Goal: Information Seeking & Learning: Learn about a topic

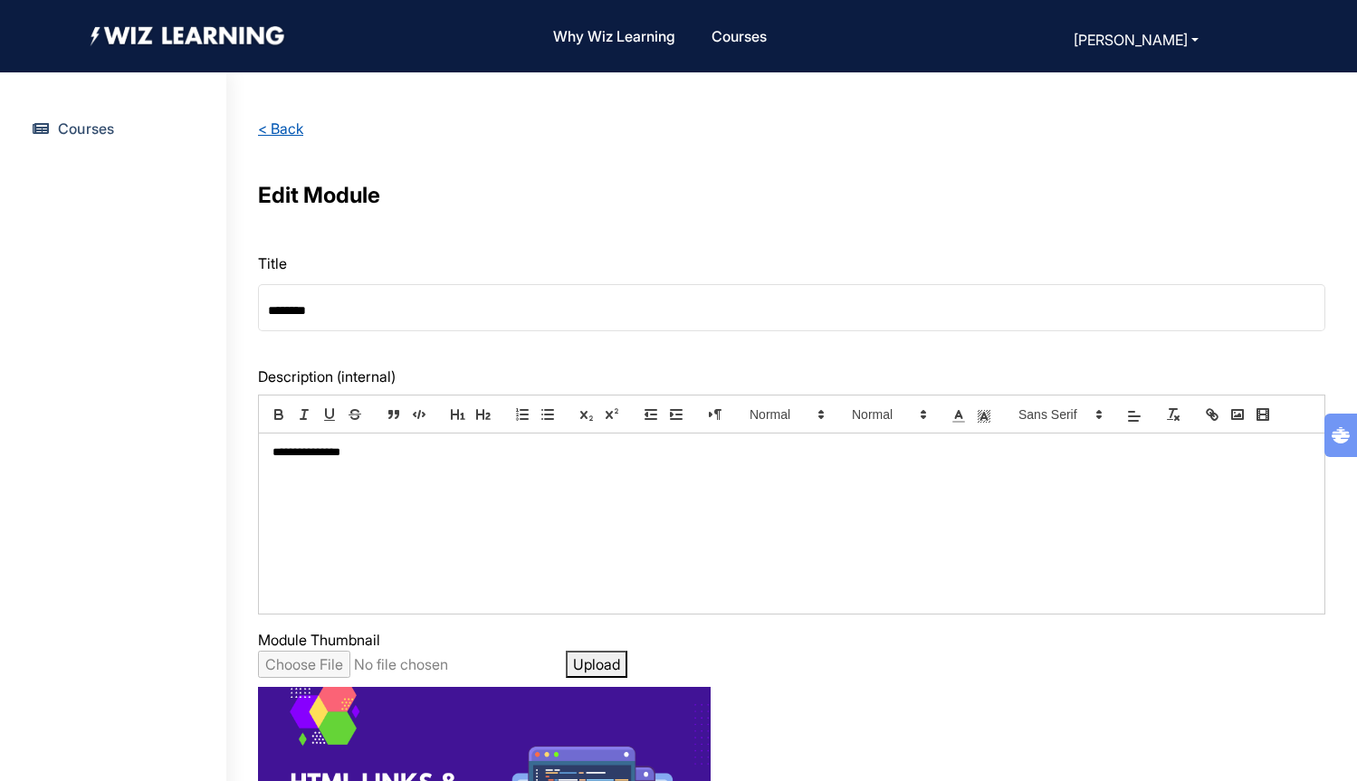
click at [277, 135] on link "< Back" at bounding box center [280, 128] width 45 height 18
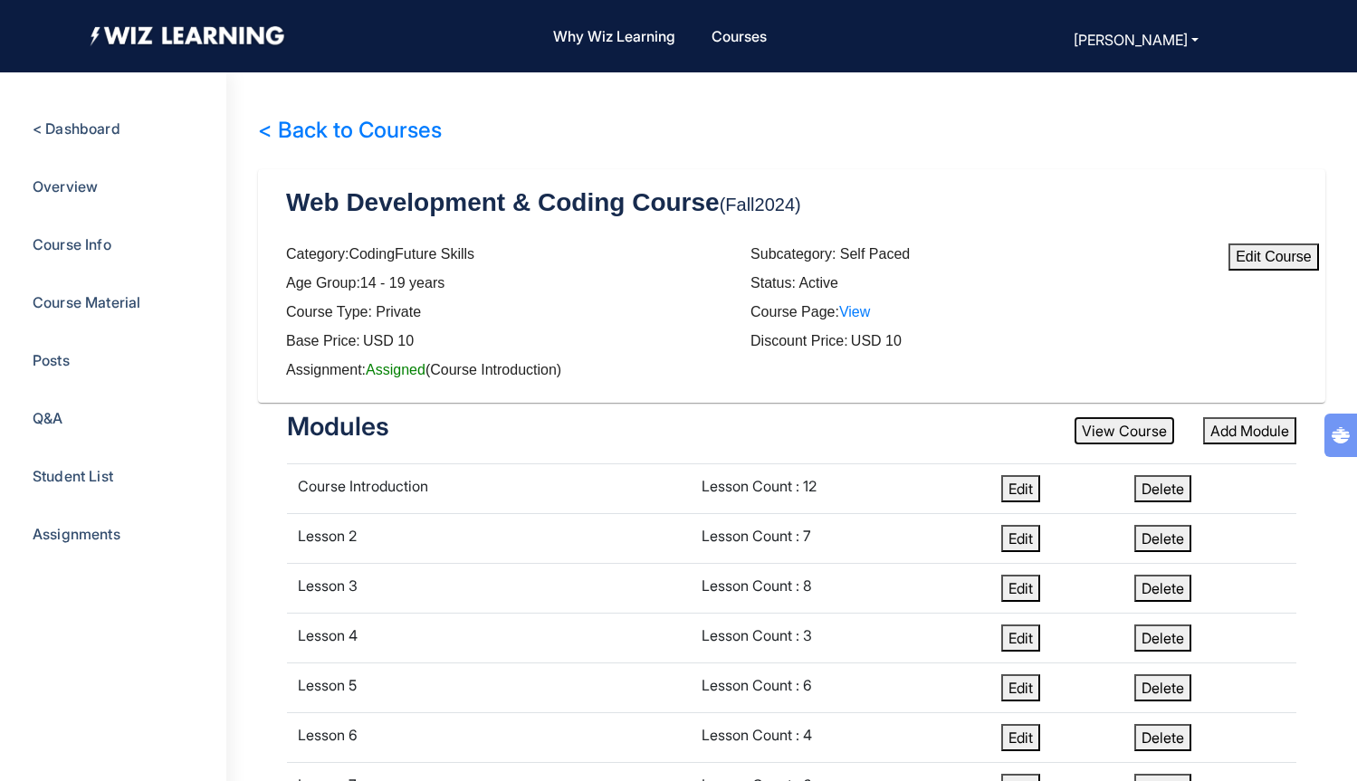
click at [1134, 433] on button "View Course" at bounding box center [1124, 430] width 100 height 27
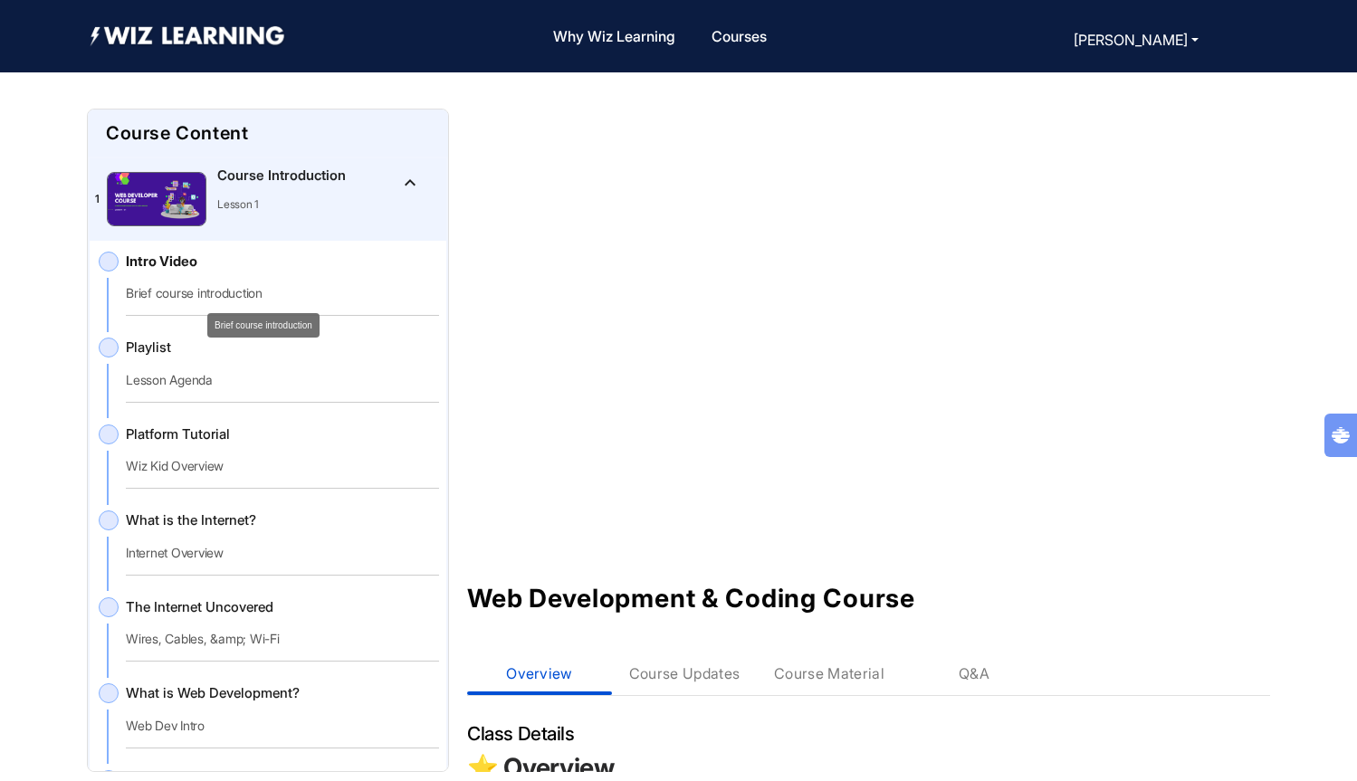
click at [224, 281] on div "Intro Video Brief course introduction" at bounding box center [282, 284] width 313 height 65
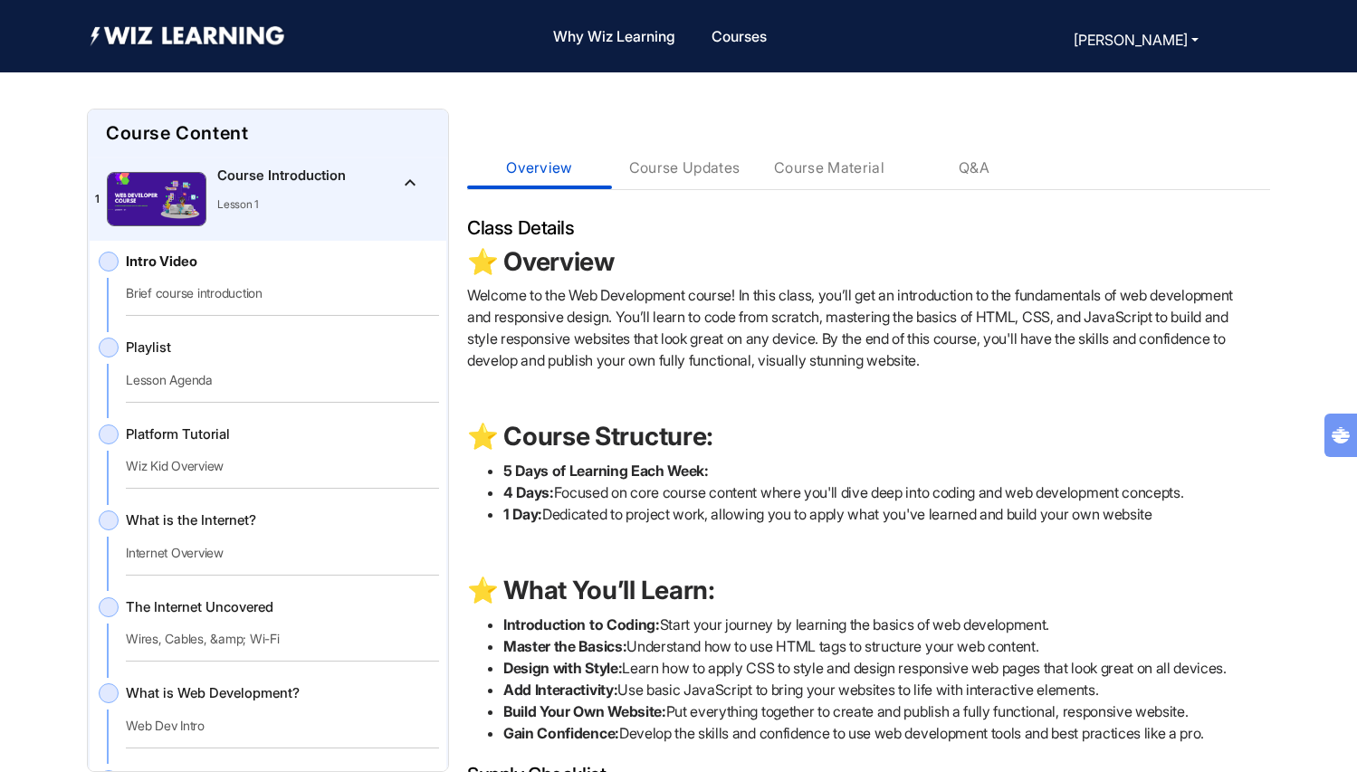
scroll to position [561, 0]
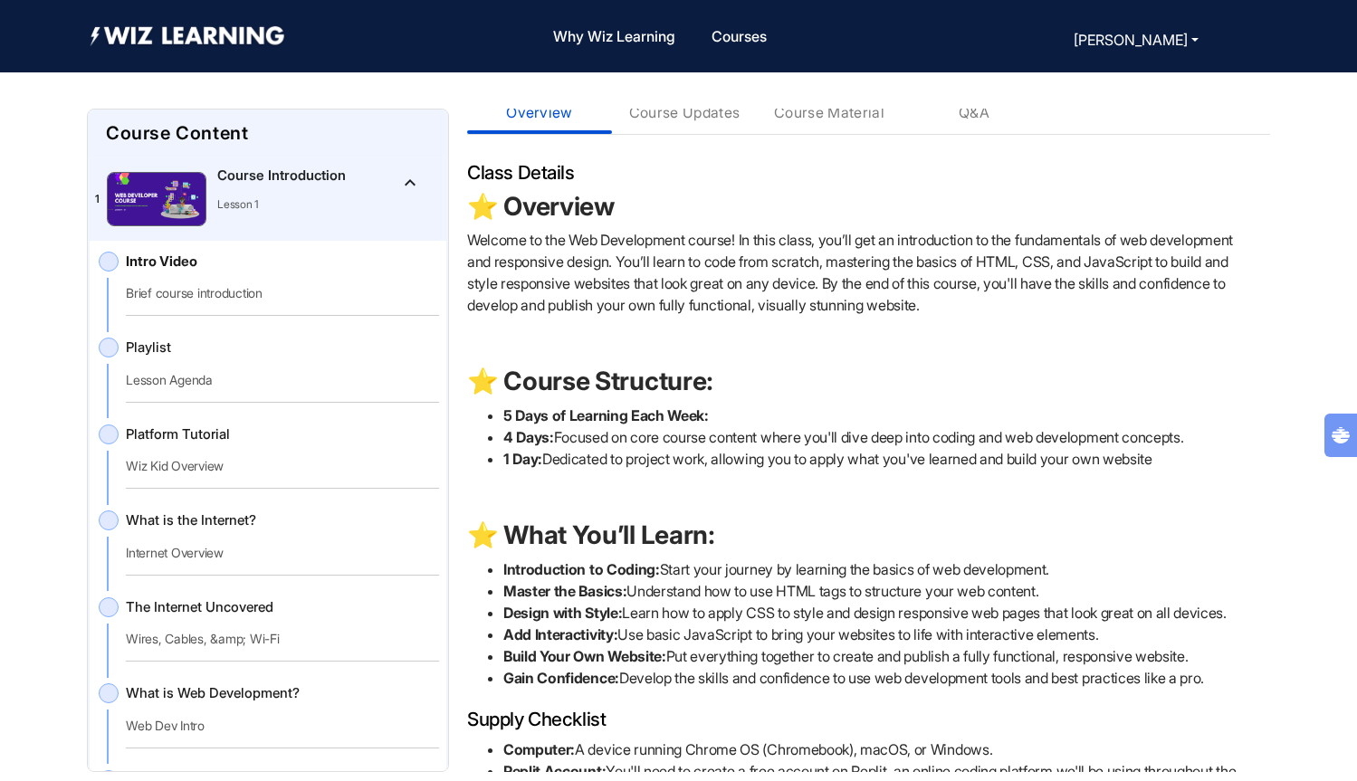
click at [424, 196] on Introduction"] "1 Course Introduction Lesson 1 keyboard_arrow_up" at bounding box center [268, 199] width 357 height 82
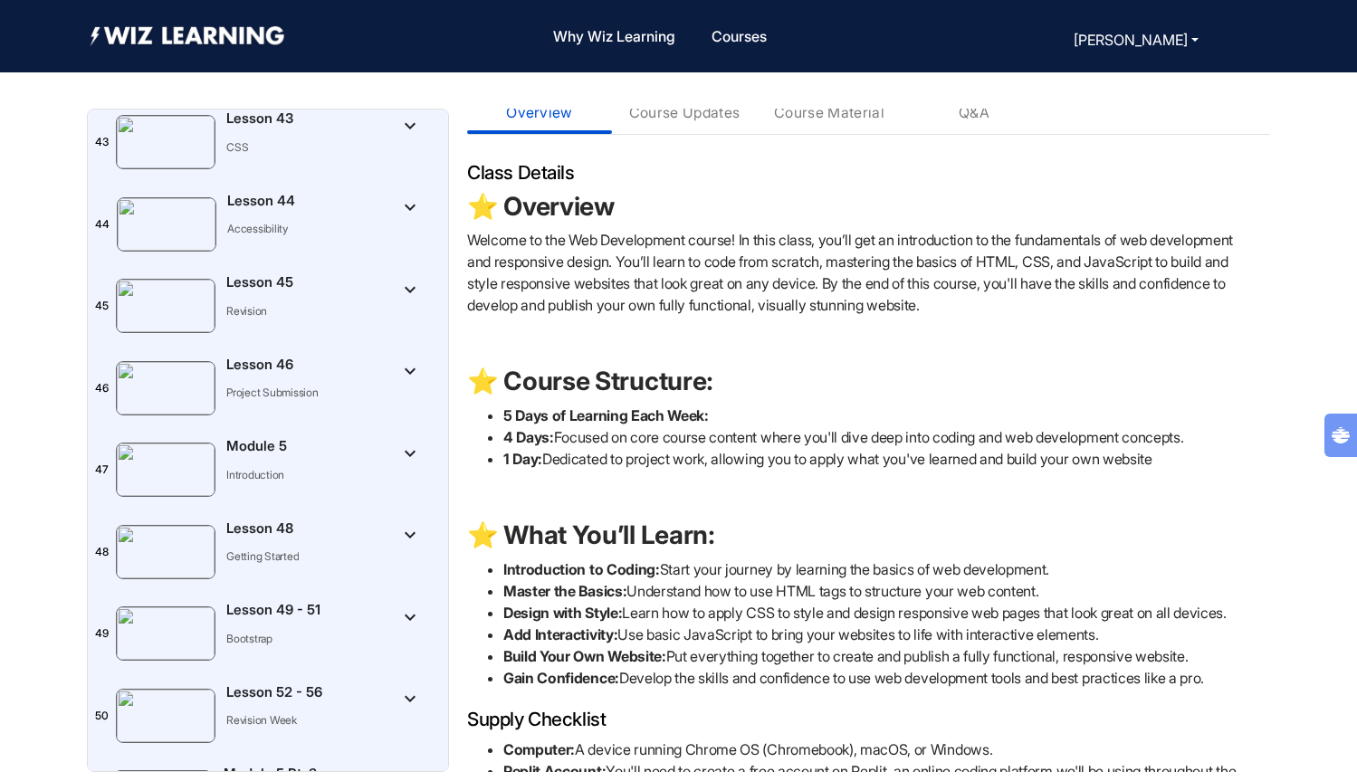
scroll to position [3976, 0]
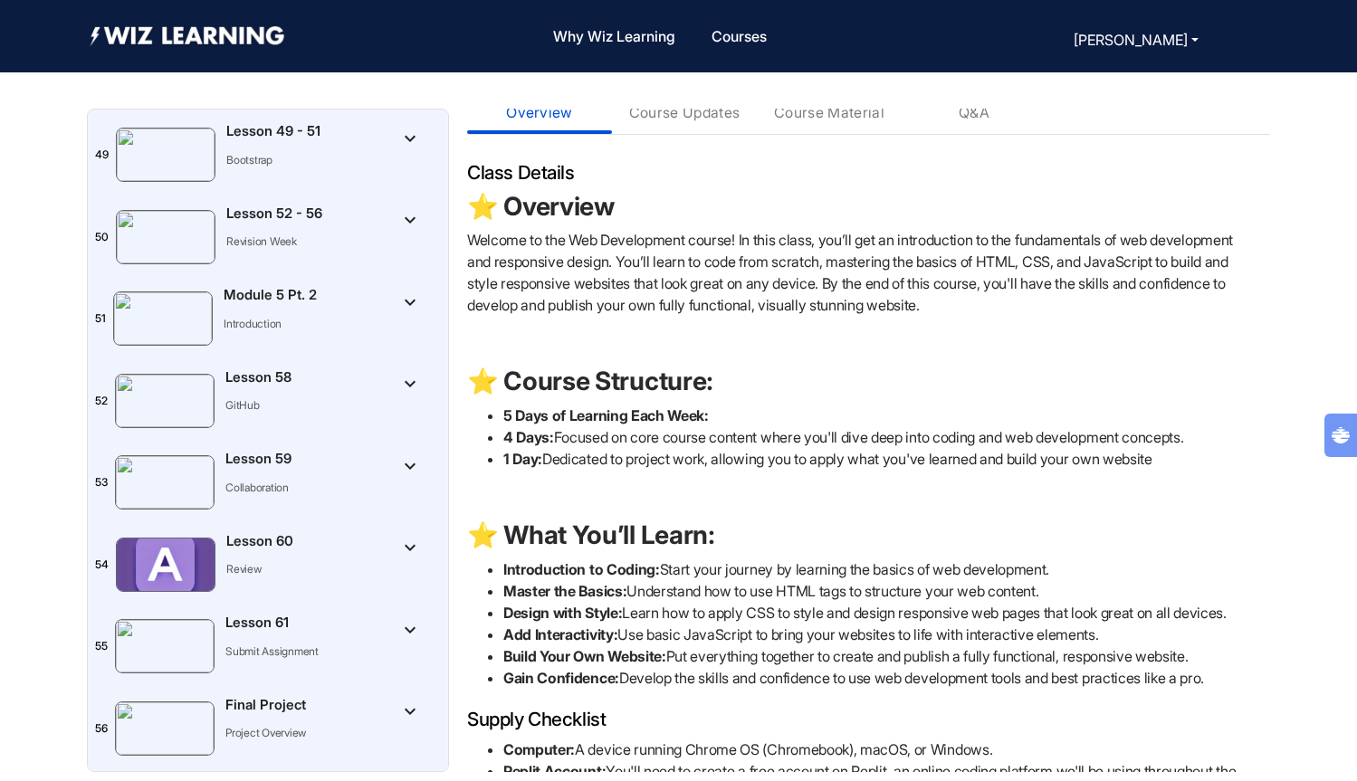
click at [355, 540] on 60"] "54 Lesson 60 Review keyboard_arrow_down" at bounding box center [268, 565] width 357 height 82
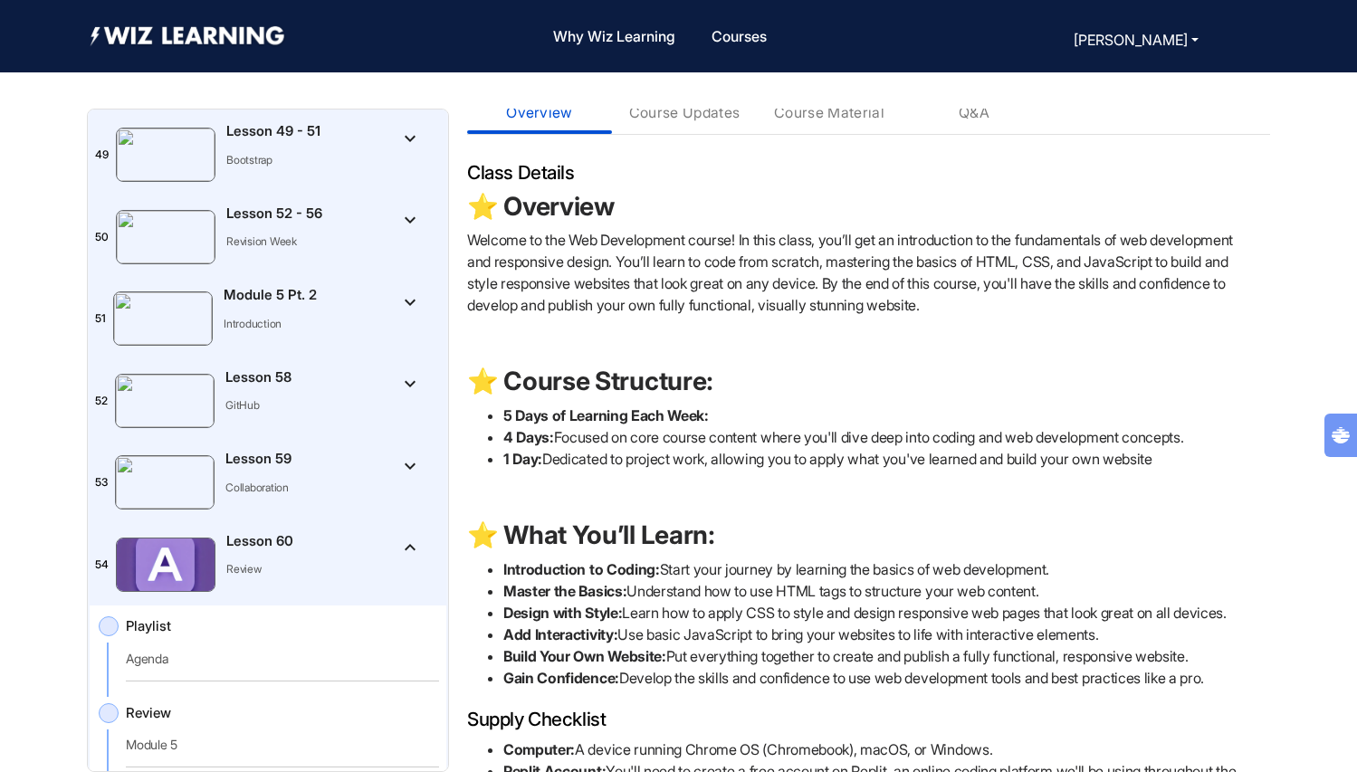
click at [351, 471] on 59"] "53 Lesson 59 Collaboration keyboard_arrow_down" at bounding box center [268, 483] width 357 height 82
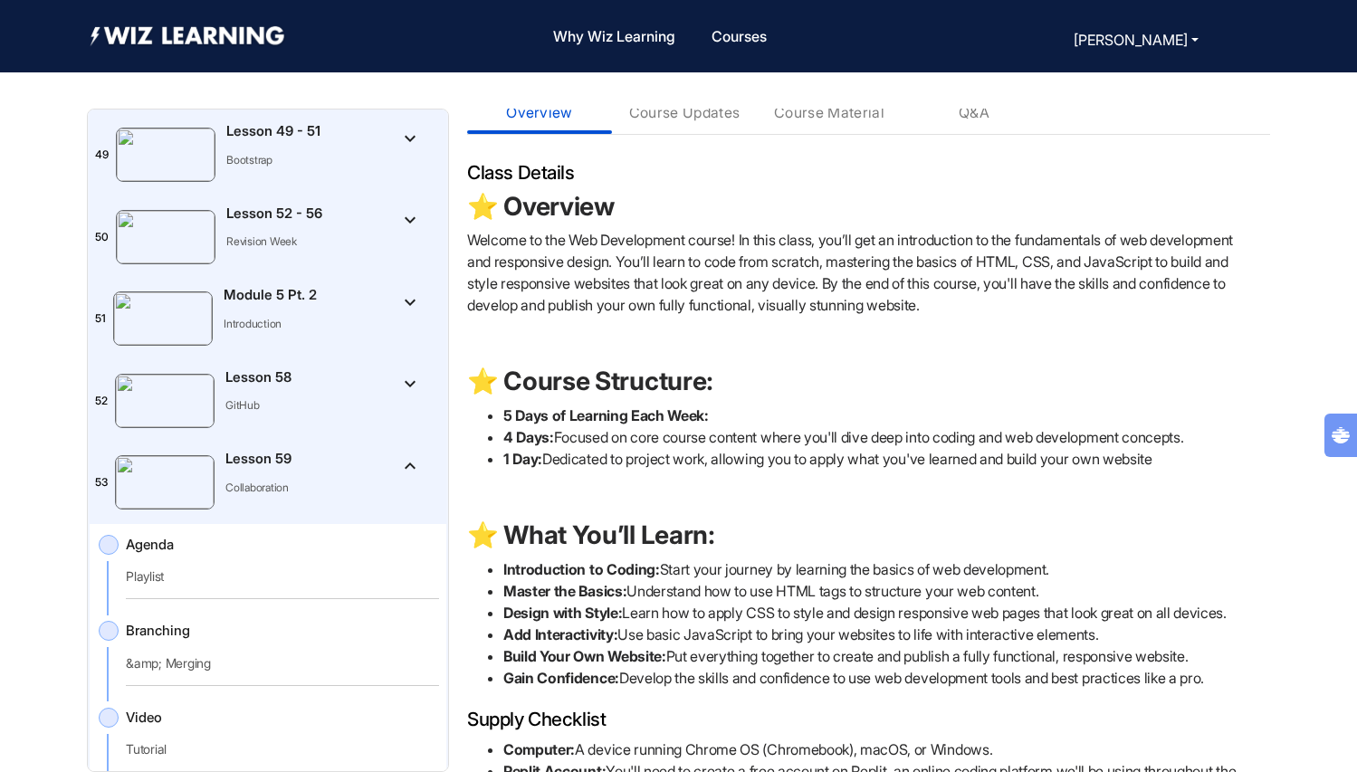
click at [302, 557] on div "Agenda Playlist" at bounding box center [282, 567] width 313 height 65
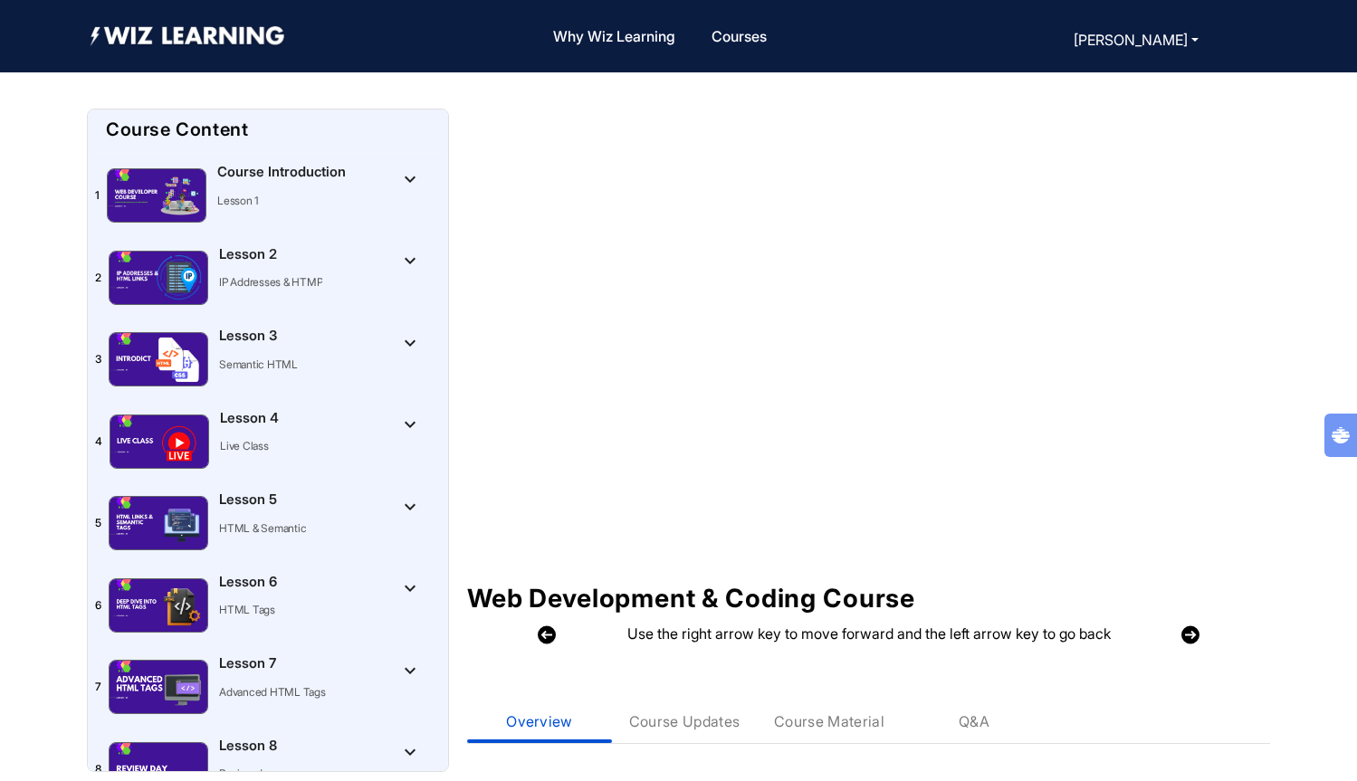
scroll to position [5, 0]
